Goal: Transaction & Acquisition: Purchase product/service

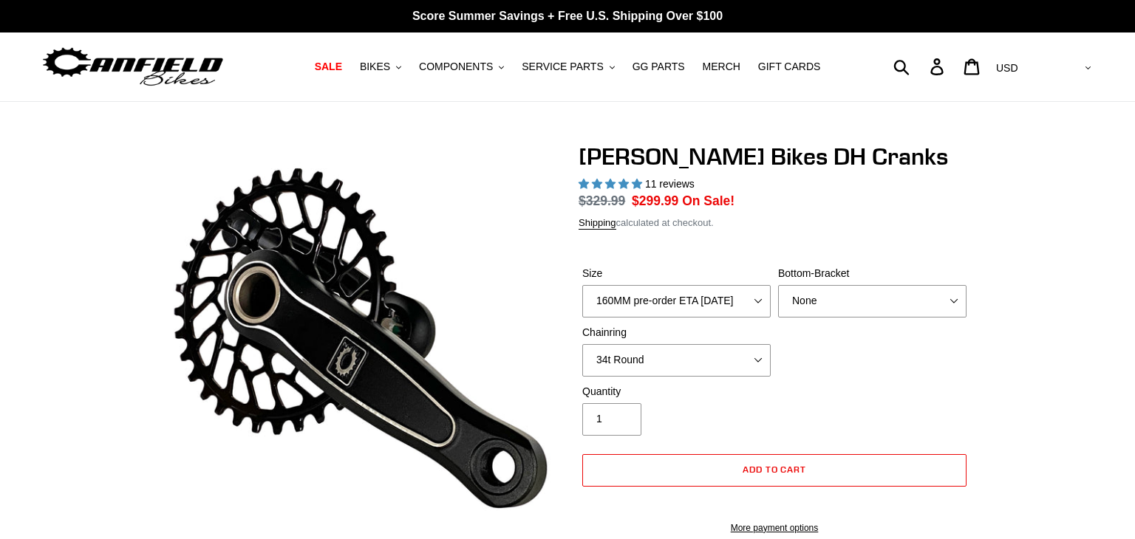
select select "highest-rating"
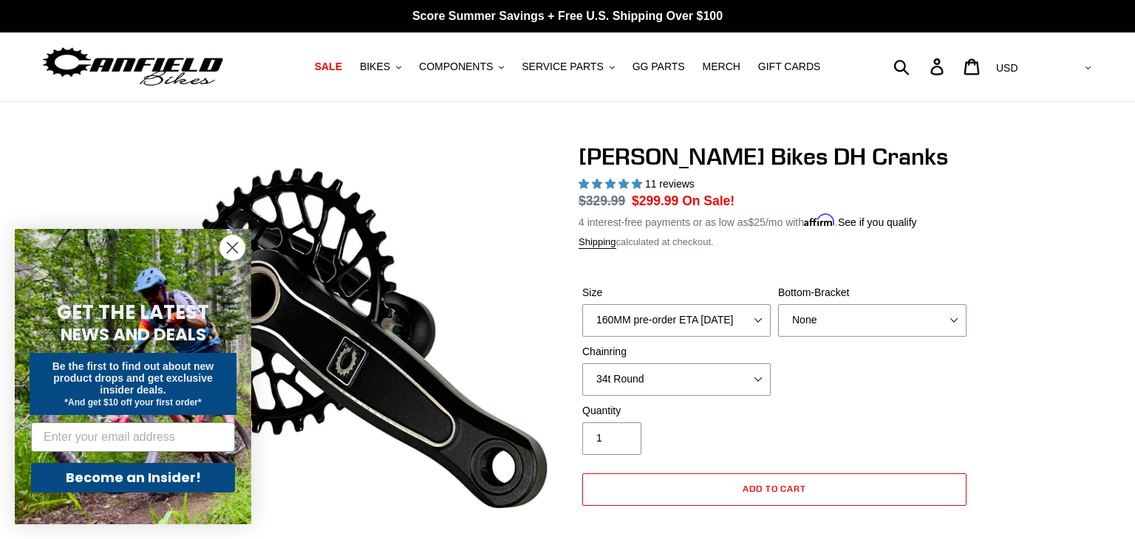
click at [754, 323] on select "150MM pre-order ETA [DATE] 155MM pre-order ETA [DATE] 160MM pre-order ETA [DATE…" at bounding box center [676, 320] width 188 height 33
click at [828, 316] on select "None BSA Threaded 83mm" at bounding box center [872, 320] width 188 height 33
click at [827, 310] on select "None BSA Threaded 83mm" at bounding box center [872, 320] width 188 height 33
click at [708, 393] on select "None 34t Round" at bounding box center [676, 379] width 188 height 33
click at [703, 387] on select "None 34t Round" at bounding box center [676, 379] width 188 height 33
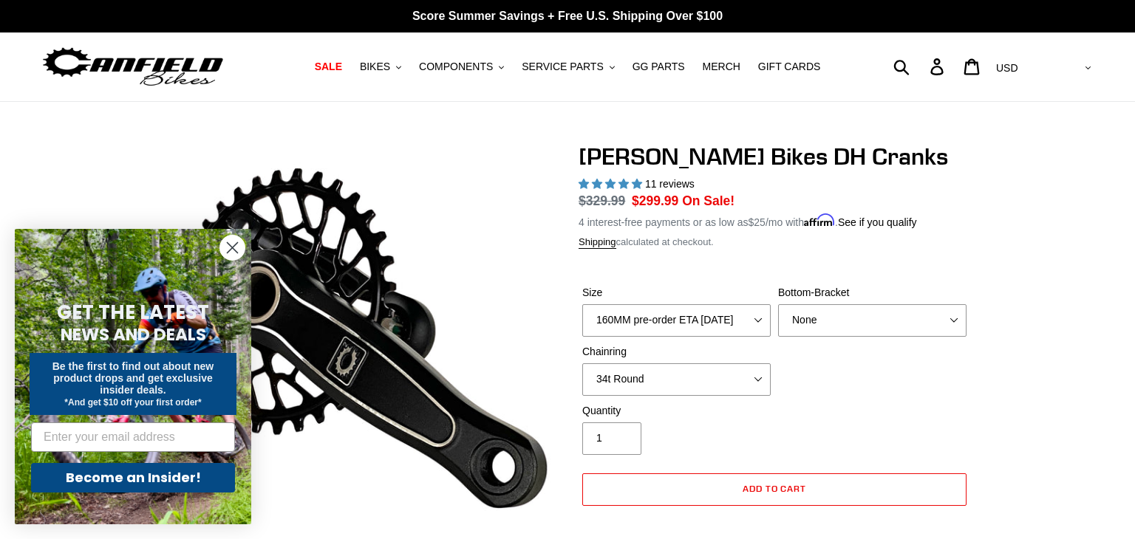
click at [236, 239] on circle "Close dialog" at bounding box center [232, 248] width 24 height 24
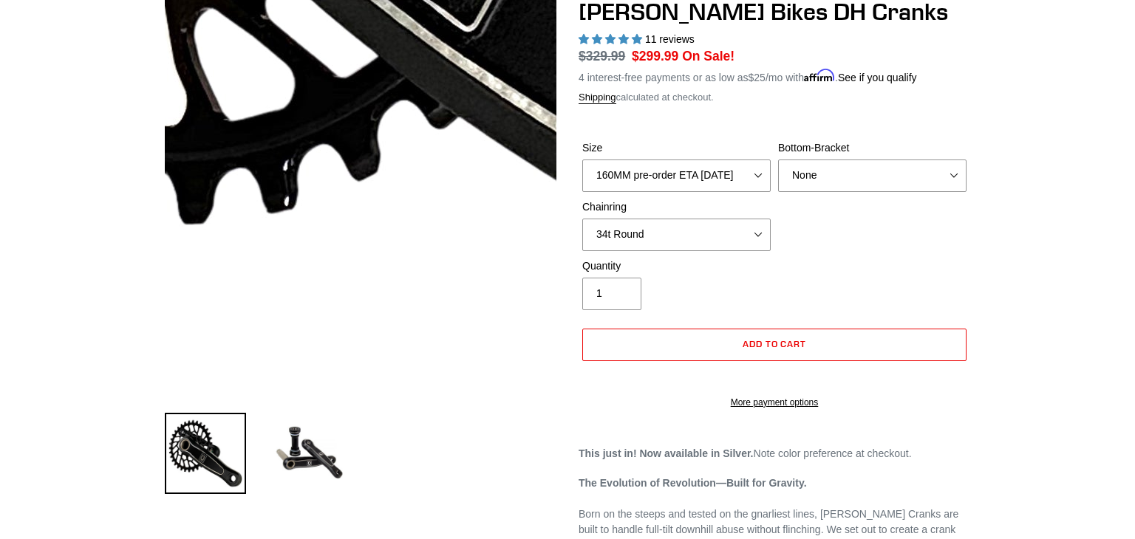
scroll to position [148, 0]
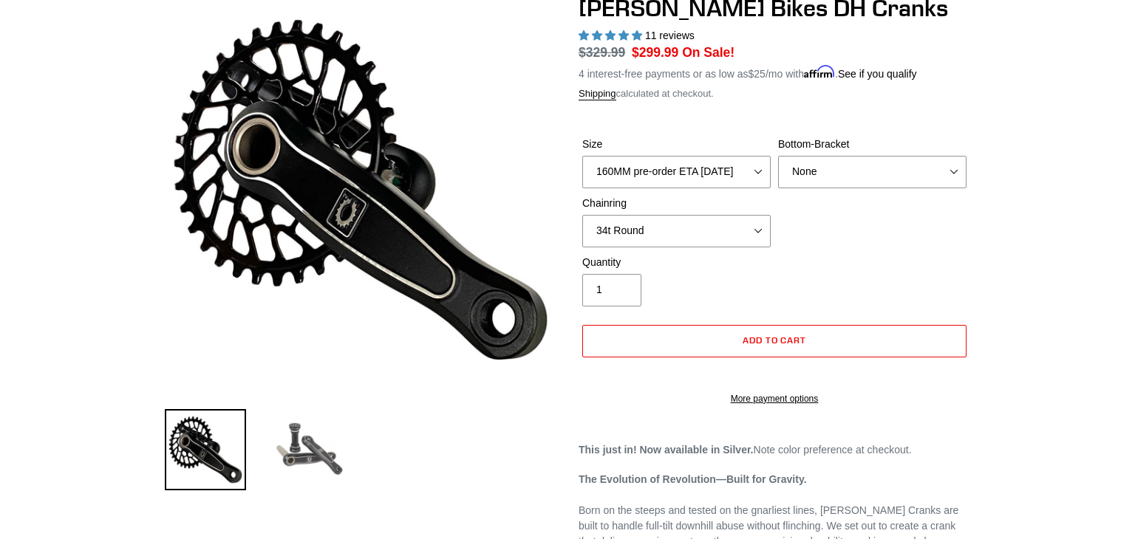
click at [302, 440] on img at bounding box center [308, 449] width 81 height 81
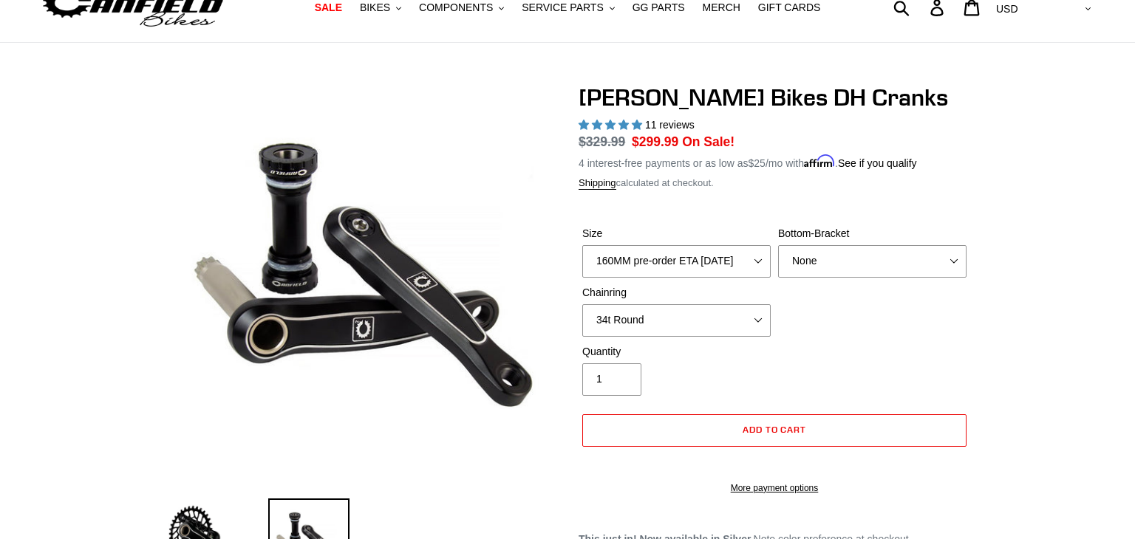
scroll to position [0, 0]
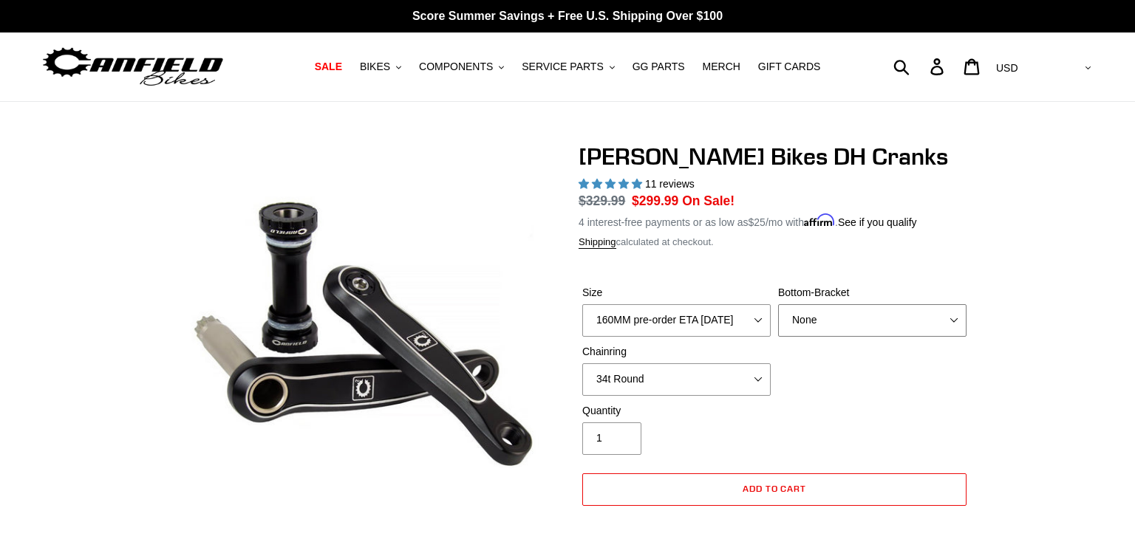
click at [837, 308] on select "None BSA Threaded 83mm" at bounding box center [872, 320] width 188 height 33
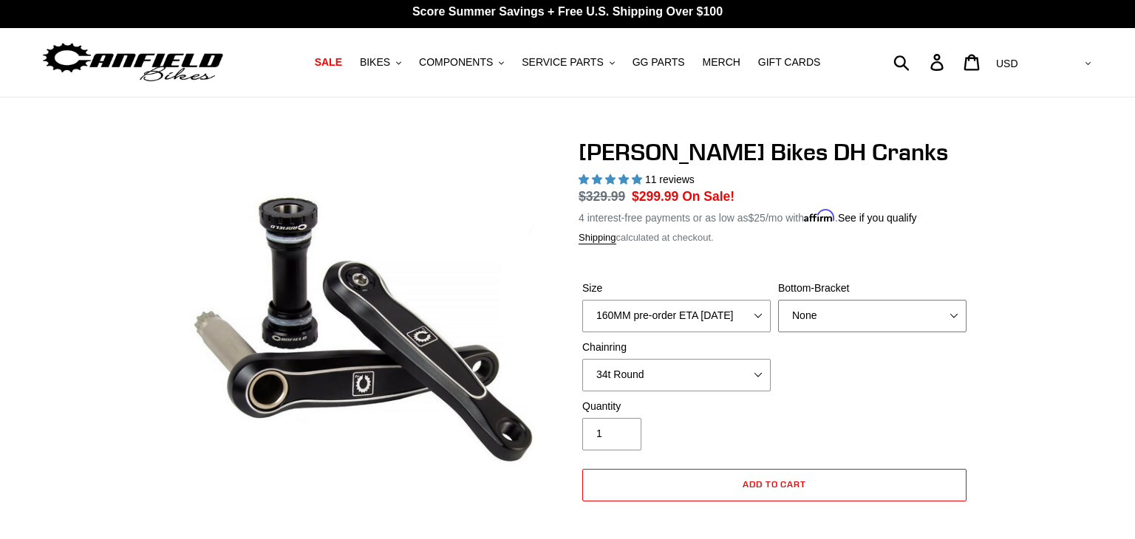
scroll to position [5, 0]
